Goal: Task Accomplishment & Management: Manage account settings

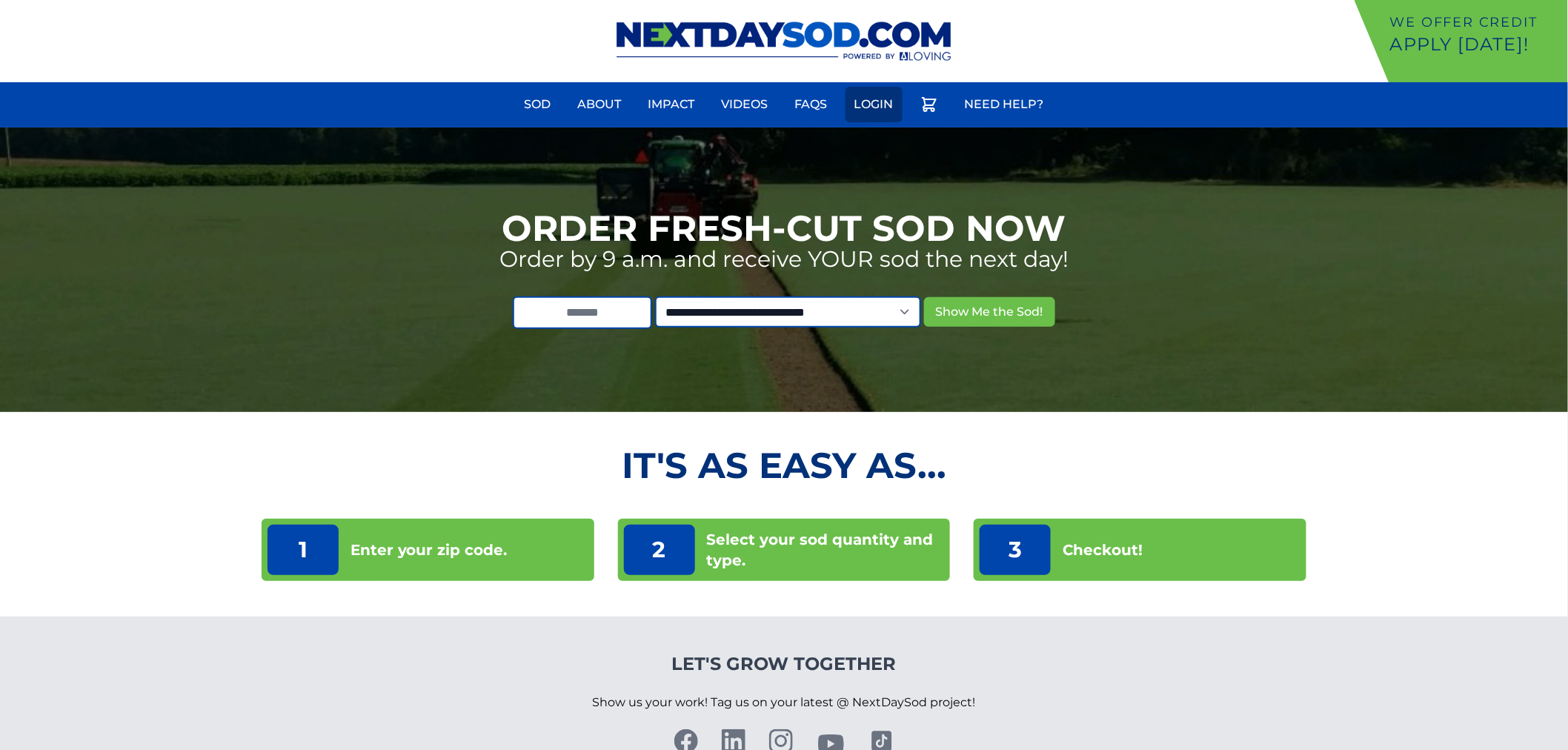
click at [864, 112] on link "Login" at bounding box center [874, 105] width 57 height 36
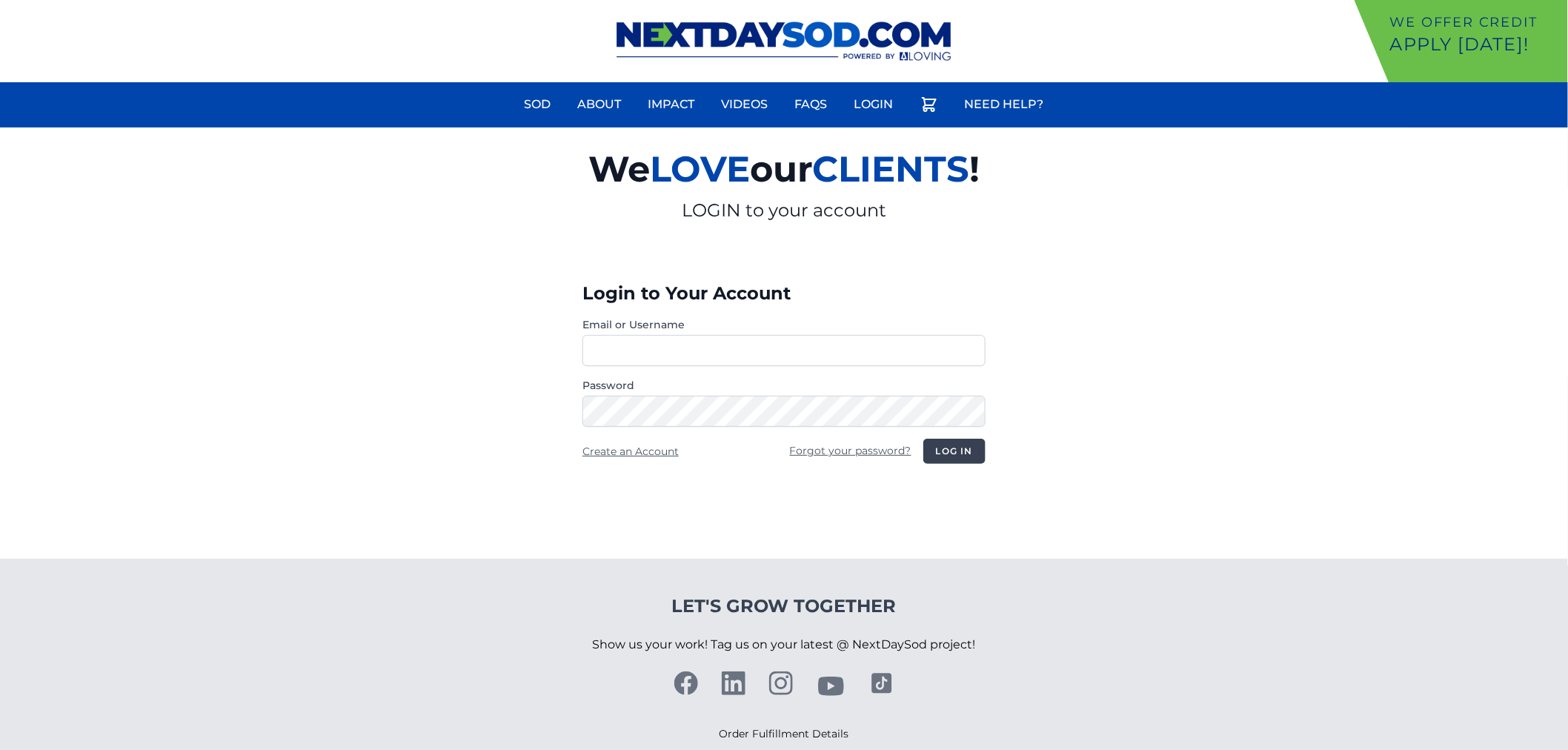
type input "**********"
click at [961, 459] on button "Log in" at bounding box center [954, 451] width 62 height 25
